Goal: Download file/media

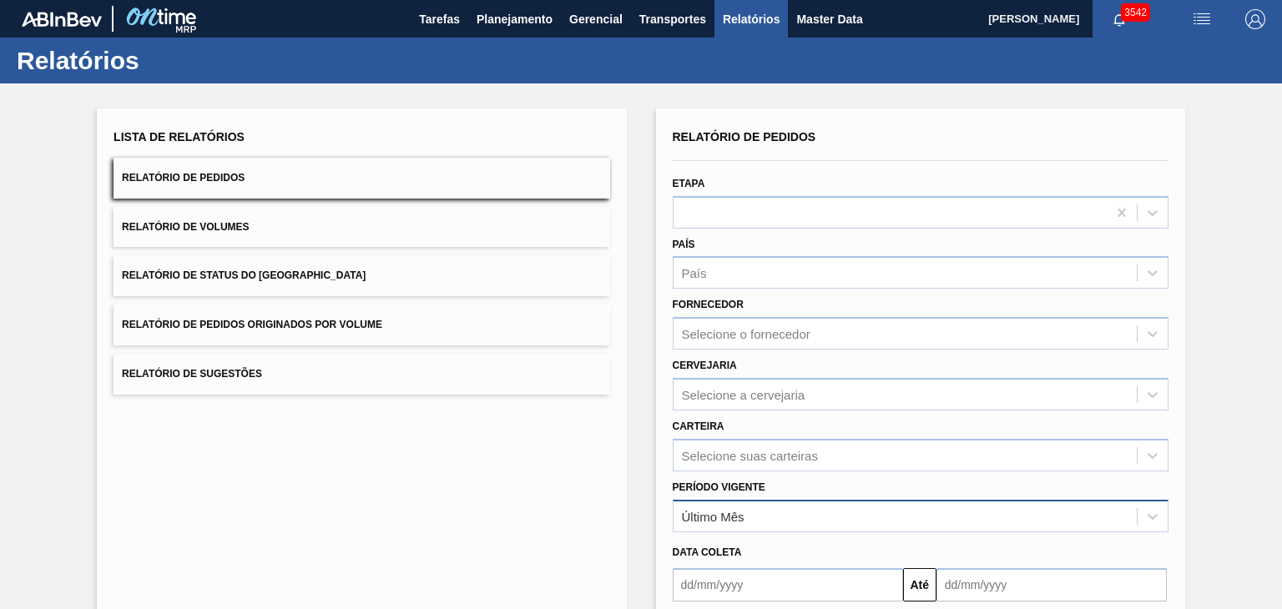
click at [784, 511] on div "Último Mês" at bounding box center [904, 516] width 463 height 24
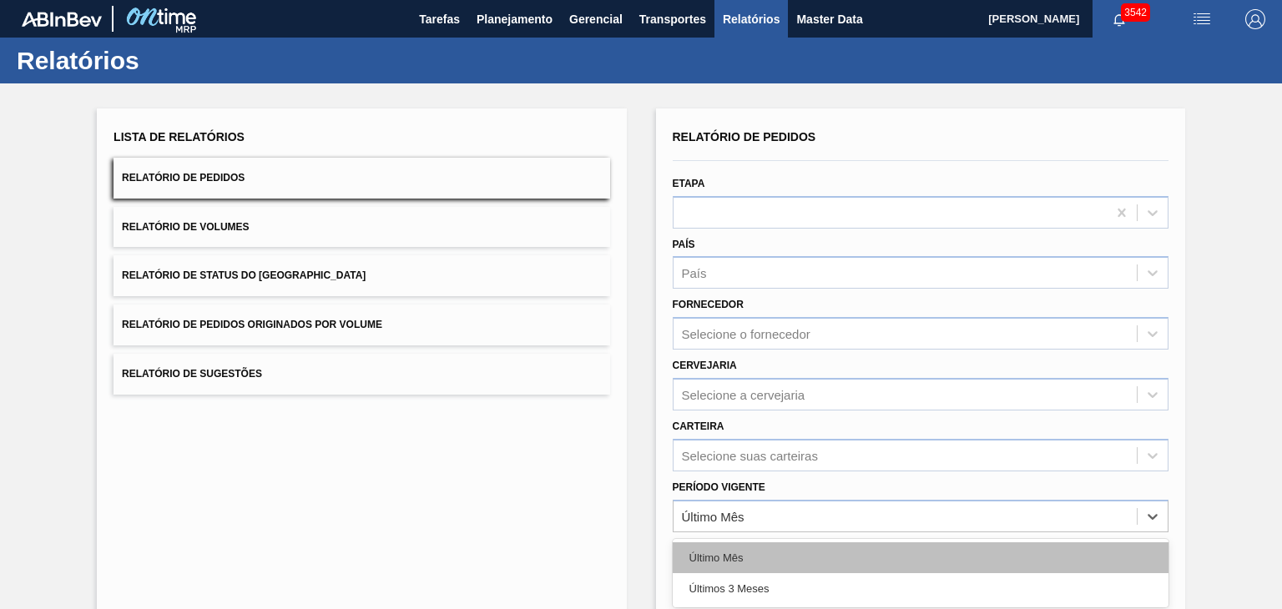
click at [750, 547] on div "Último Mês" at bounding box center [921, 557] width 496 height 31
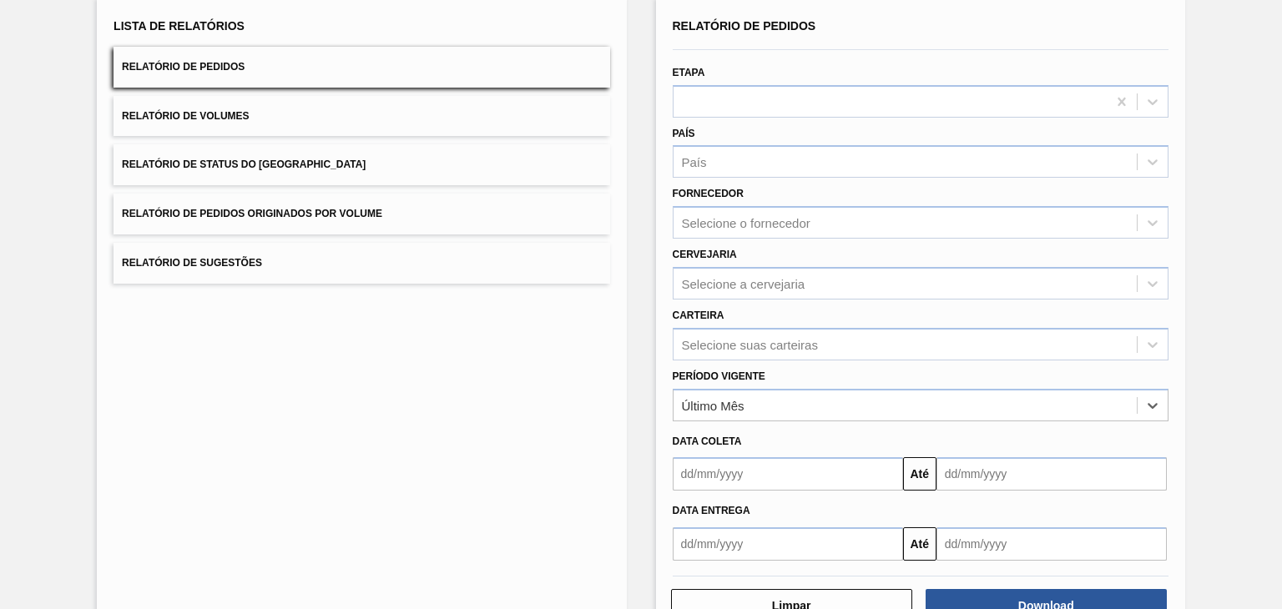
scroll to position [160, 0]
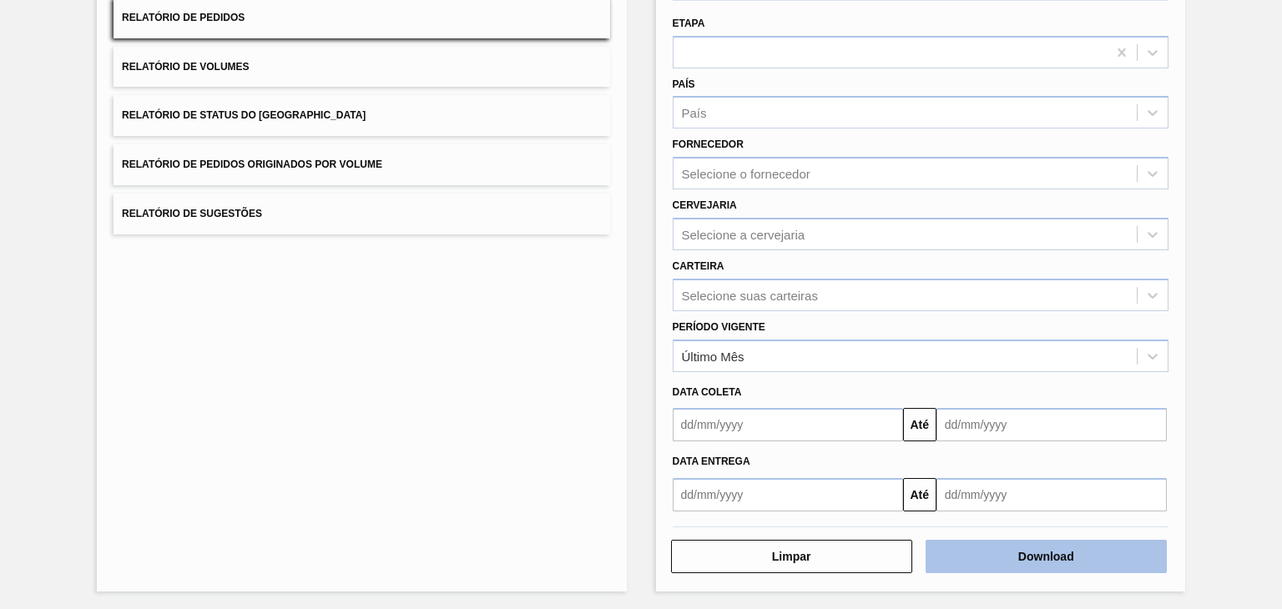
click at [1044, 557] on button "Download" at bounding box center [1045, 556] width 241 height 33
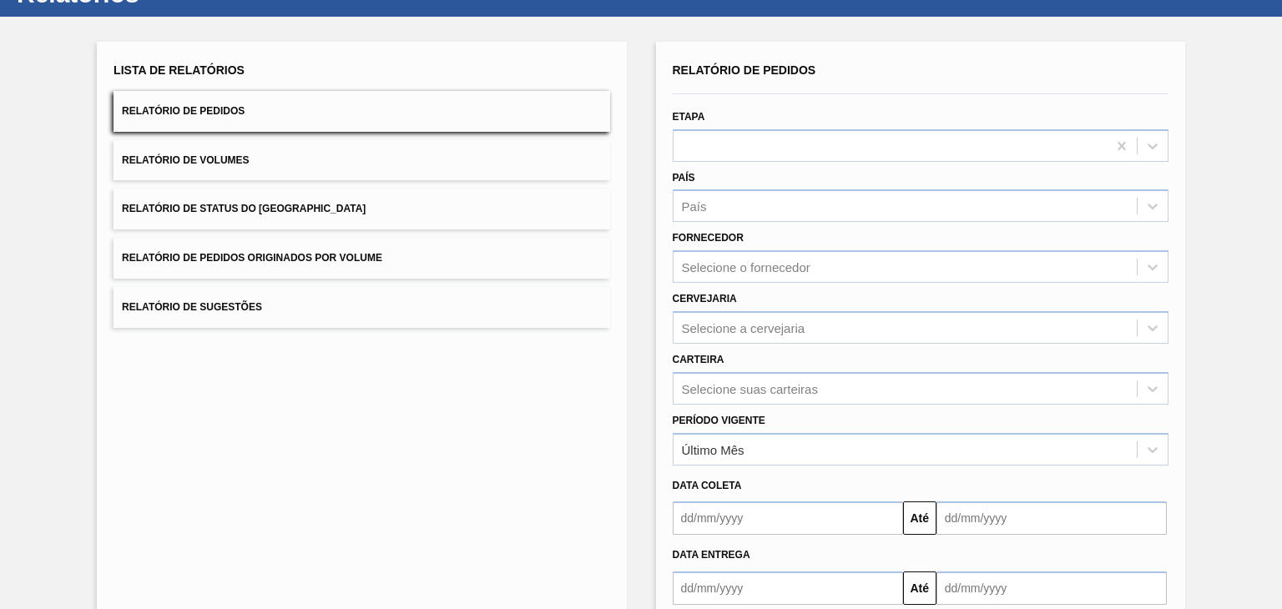
scroll to position [160, 0]
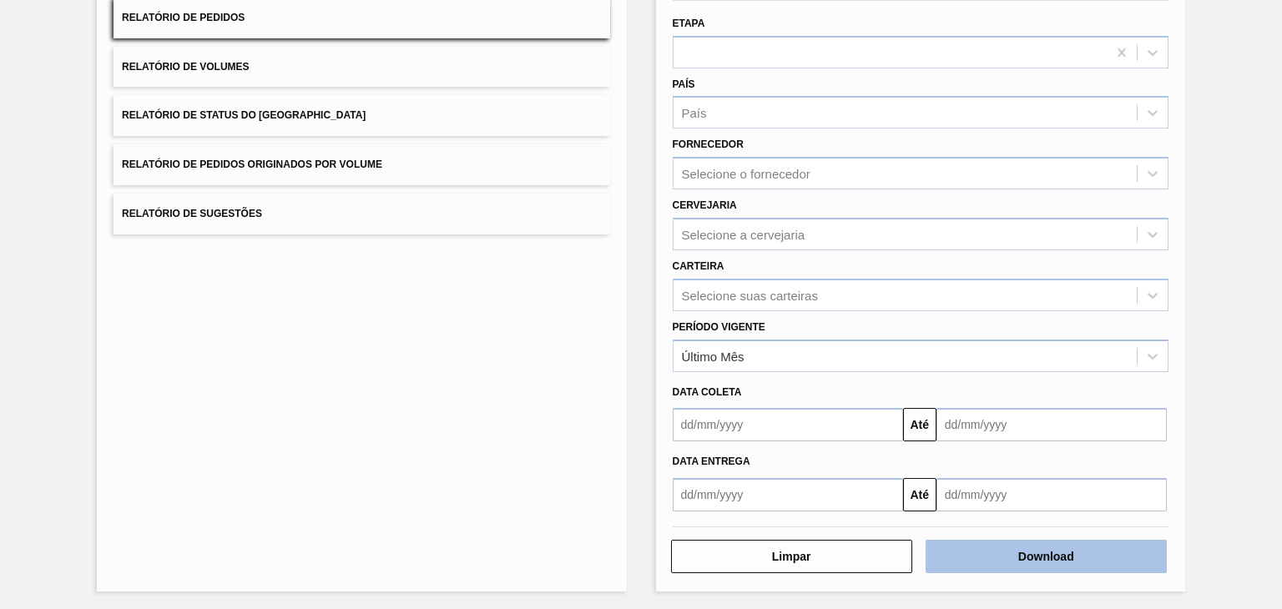
click at [1041, 556] on button "Download" at bounding box center [1045, 556] width 241 height 33
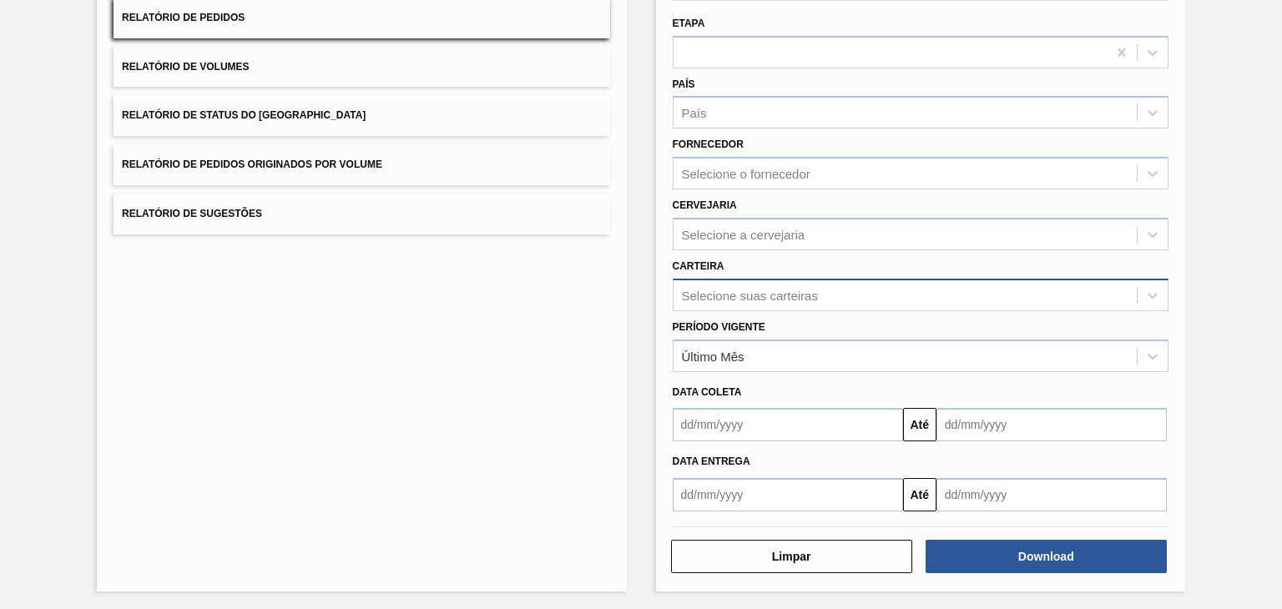
click at [778, 289] on div "Selecione suas carteiras" at bounding box center [750, 295] width 136 height 14
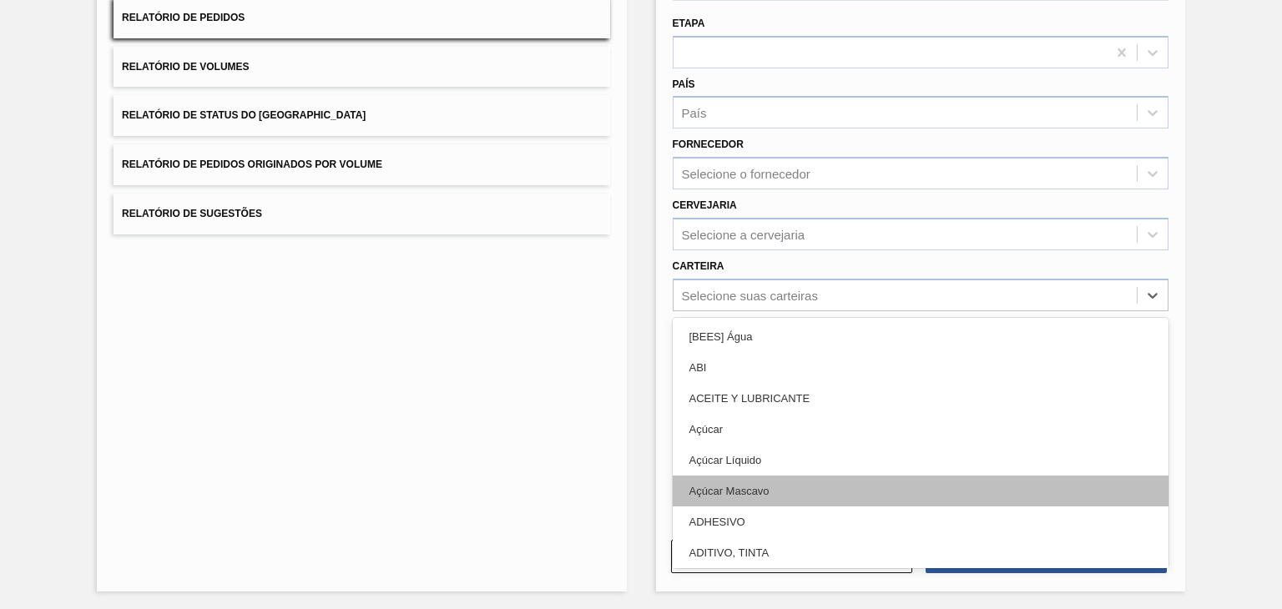
scroll to position [167, 0]
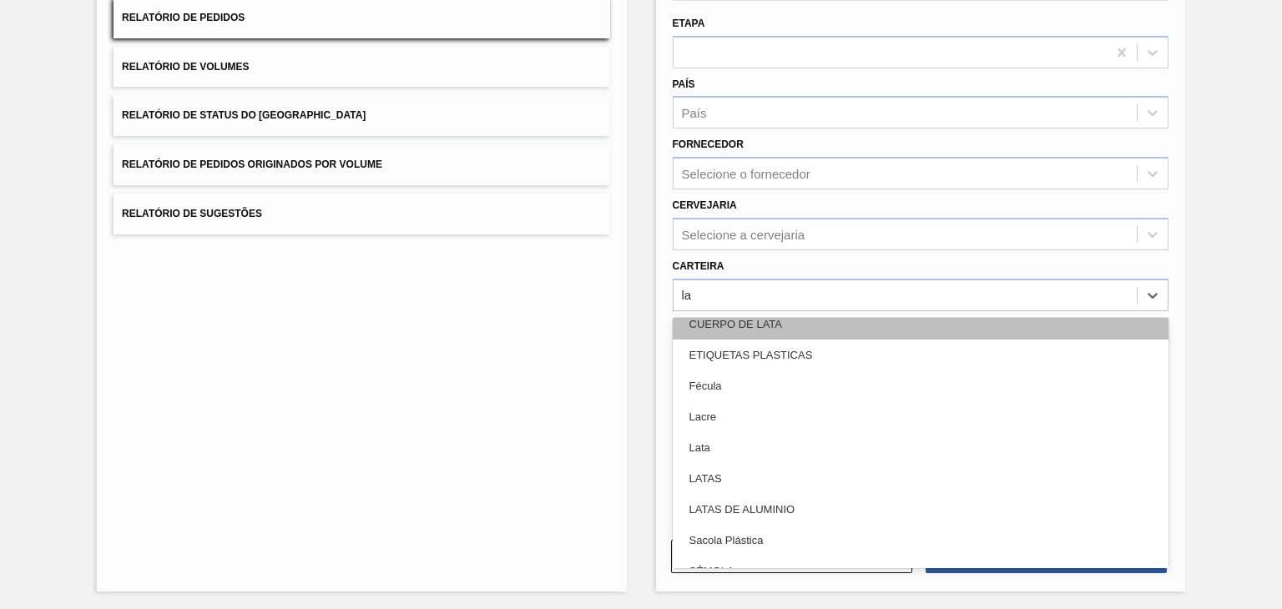
type input "lat"
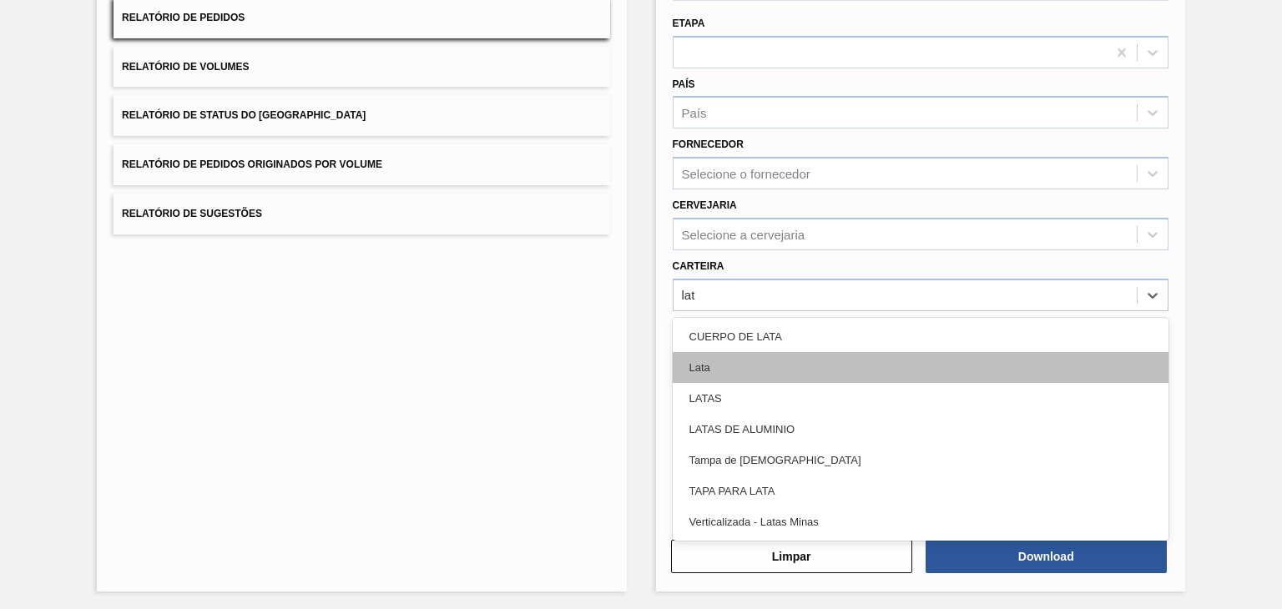
click at [772, 373] on div "Lata" at bounding box center [921, 367] width 496 height 31
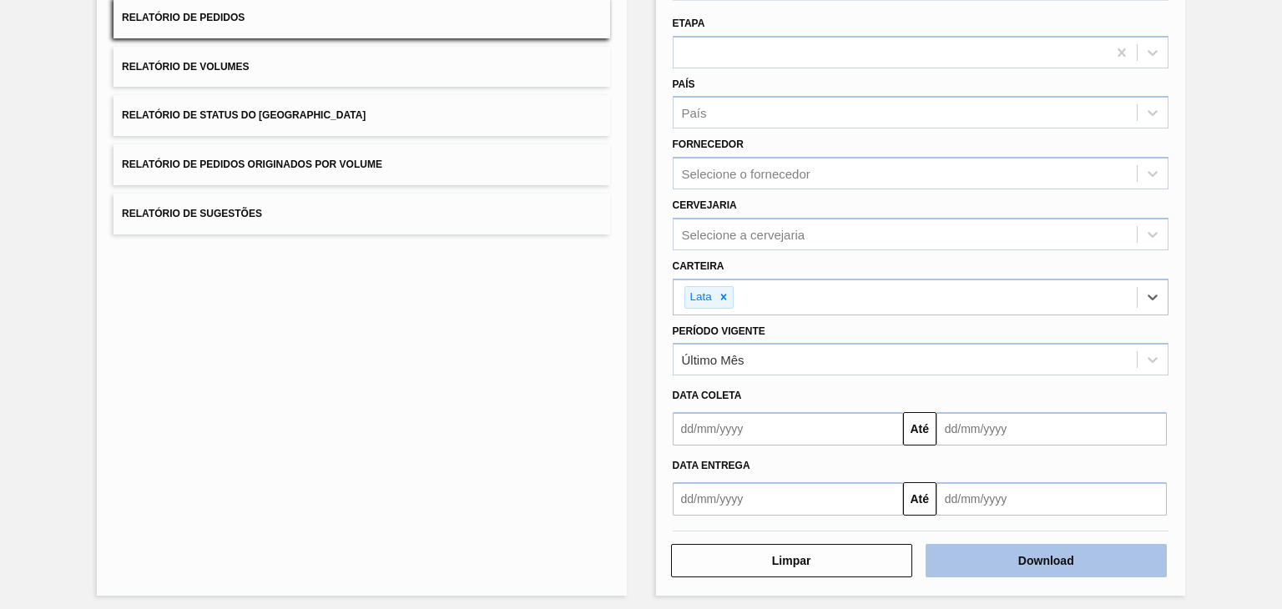
click at [1025, 559] on button "Download" at bounding box center [1045, 560] width 241 height 33
